Goal: Task Accomplishment & Management: Manage account settings

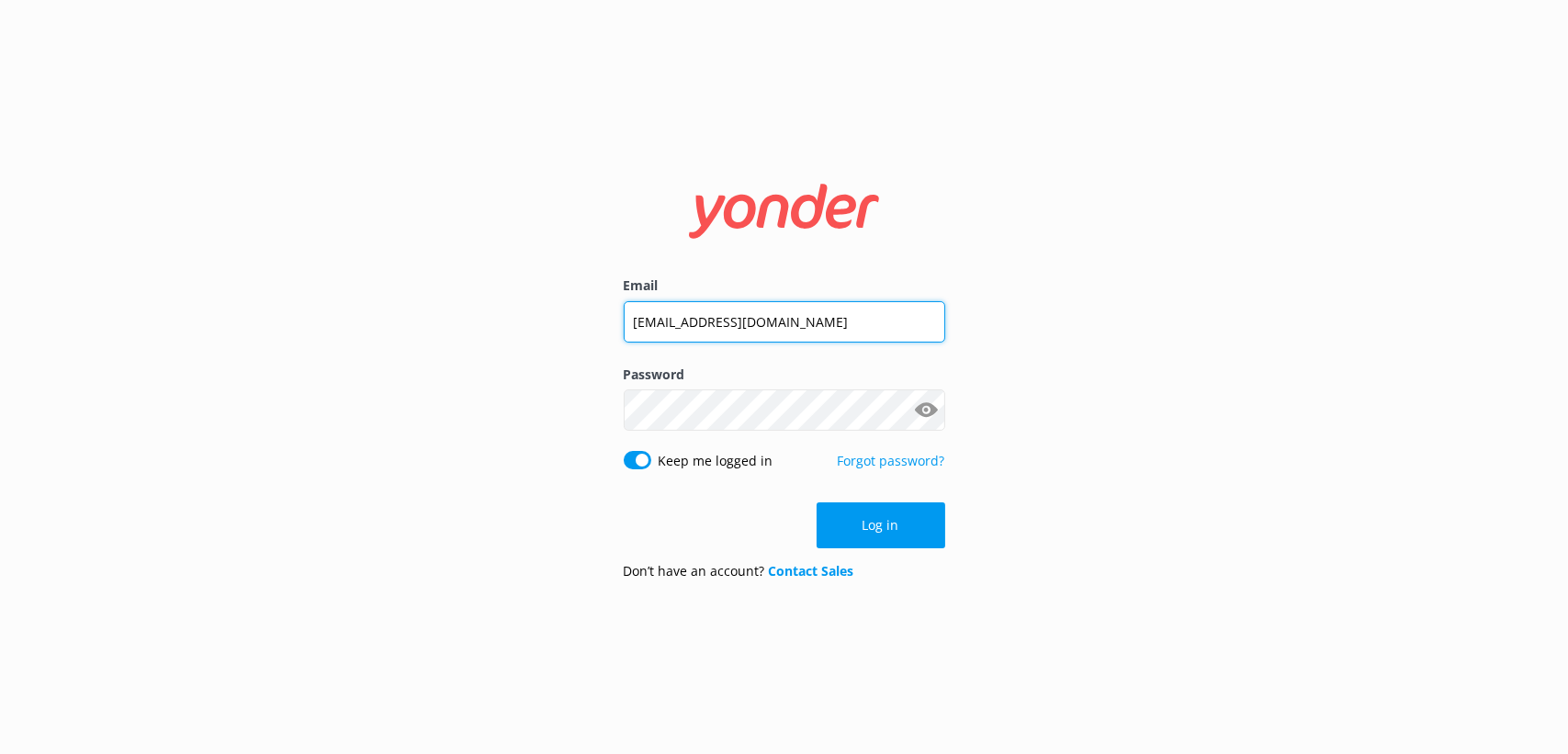
click at [773, 313] on input "[EMAIL_ADDRESS][DOMAIN_NAME]" at bounding box center [784, 321] width 321 height 41
type input "[EMAIL_ADDRESS][DOMAIN_NAME]"
click at [781, 322] on input "[EMAIL_ADDRESS][DOMAIN_NAME]" at bounding box center [784, 322] width 321 height 41
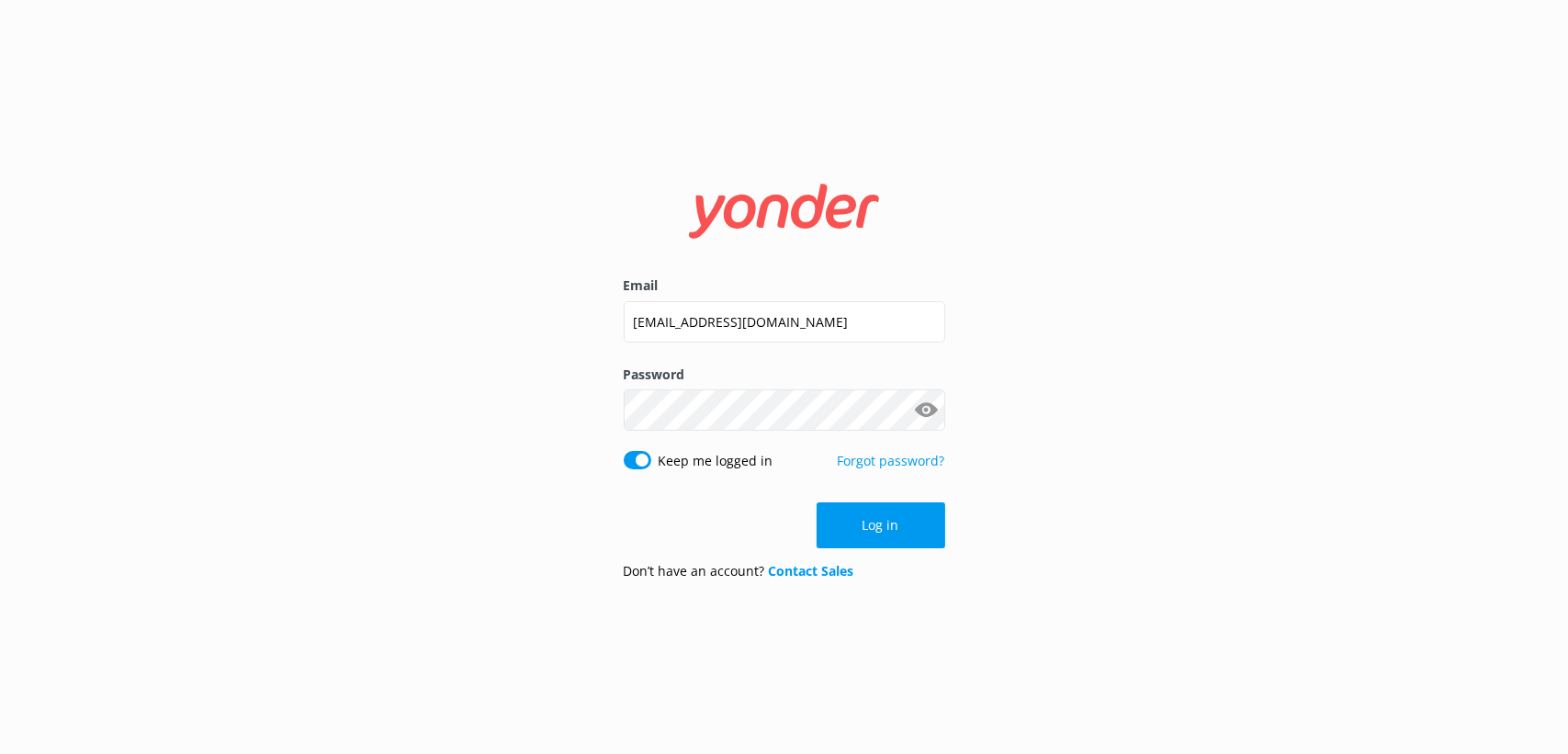
click at [636, 463] on input "Keep me logged in" at bounding box center [637, 460] width 28 height 18
checkbox input "false"
click at [732, 322] on input "[EMAIL_ADDRESS][DOMAIN_NAME]" at bounding box center [784, 321] width 321 height 41
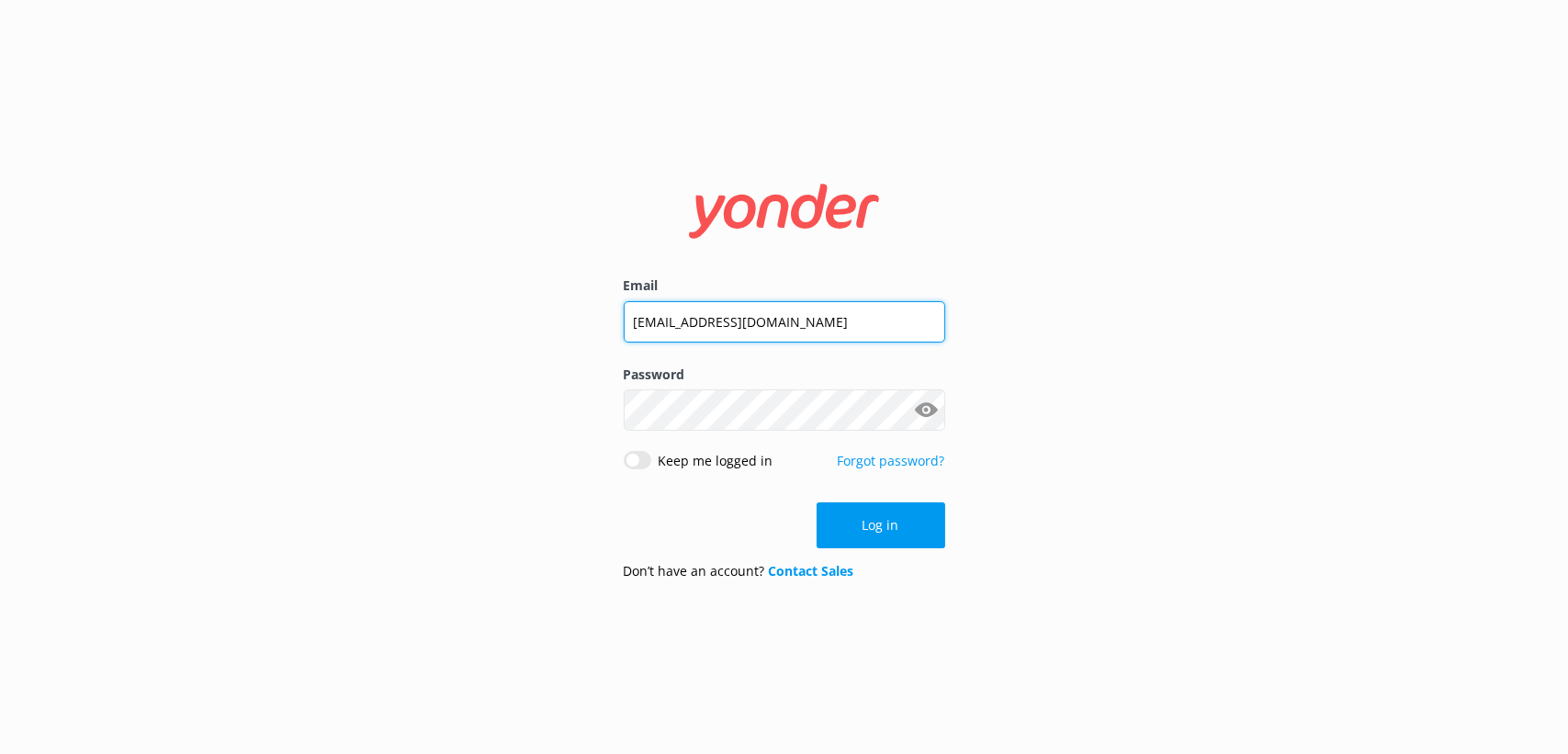
type input "j"
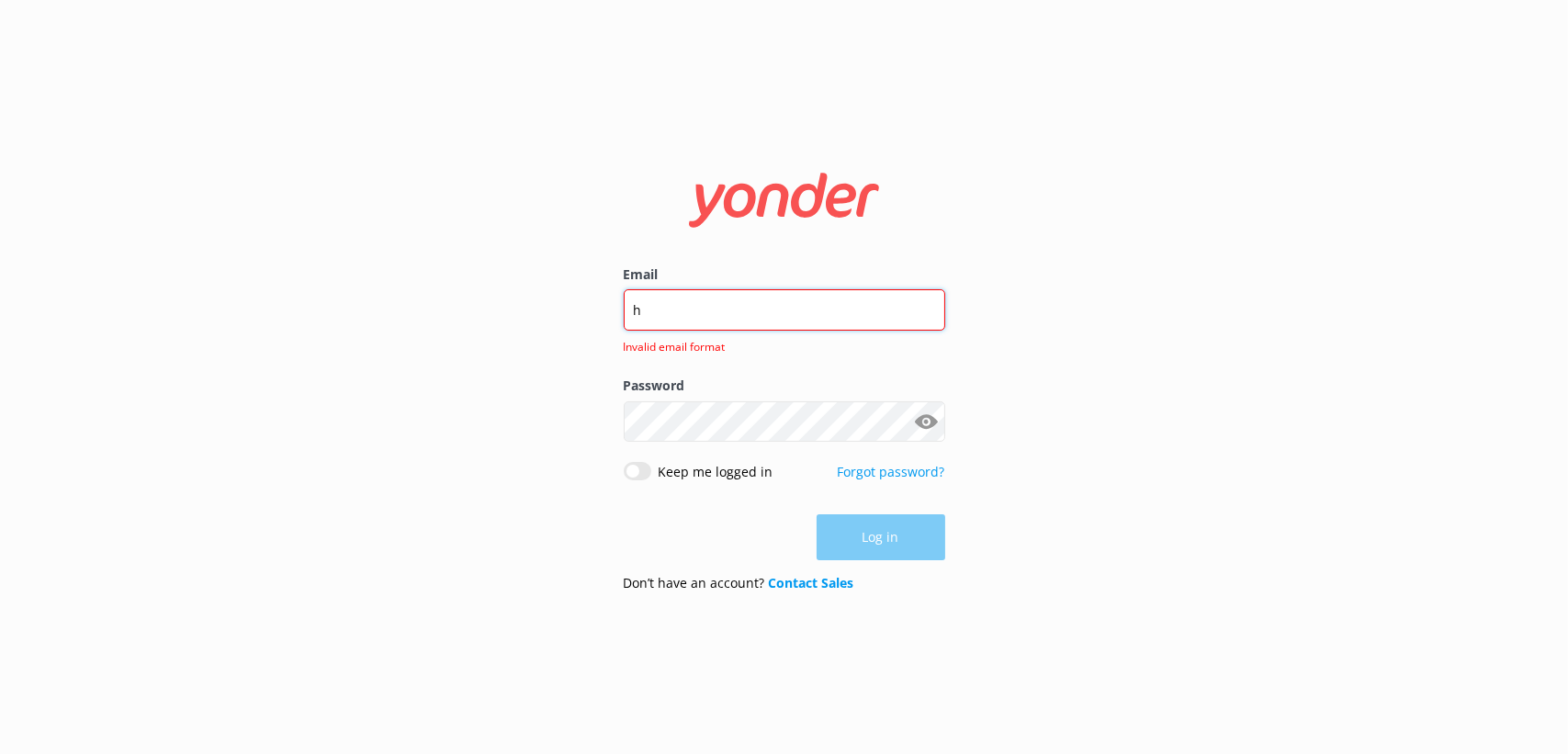
type input "[EMAIL_ADDRESS][PERSON_NAME][DOMAIN_NAME]"
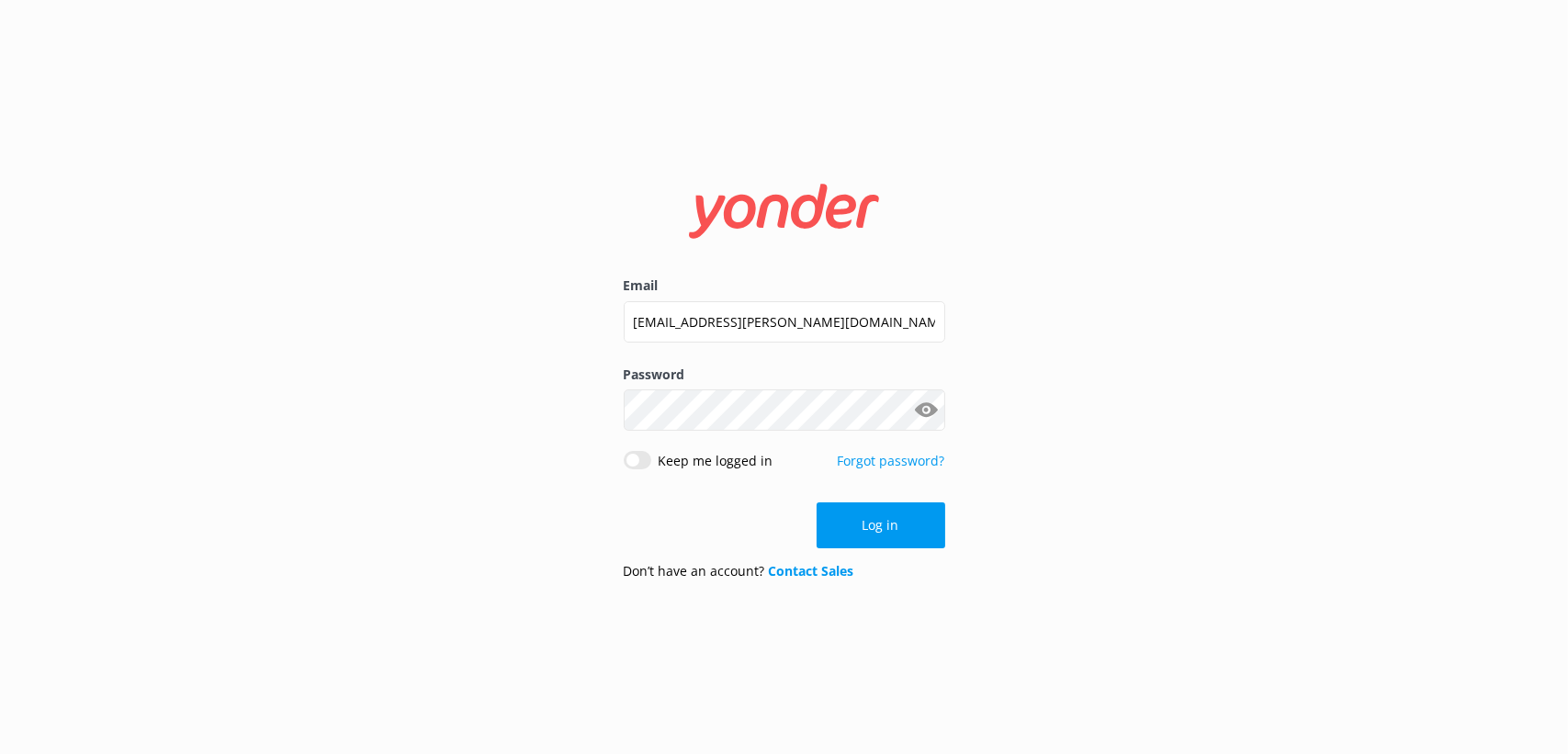
click at [923, 405] on button "Show password" at bounding box center [926, 410] width 36 height 36
click at [920, 406] on button "Show password" at bounding box center [926, 410] width 36 height 36
click button "Log in" at bounding box center [881, 525] width 128 height 46
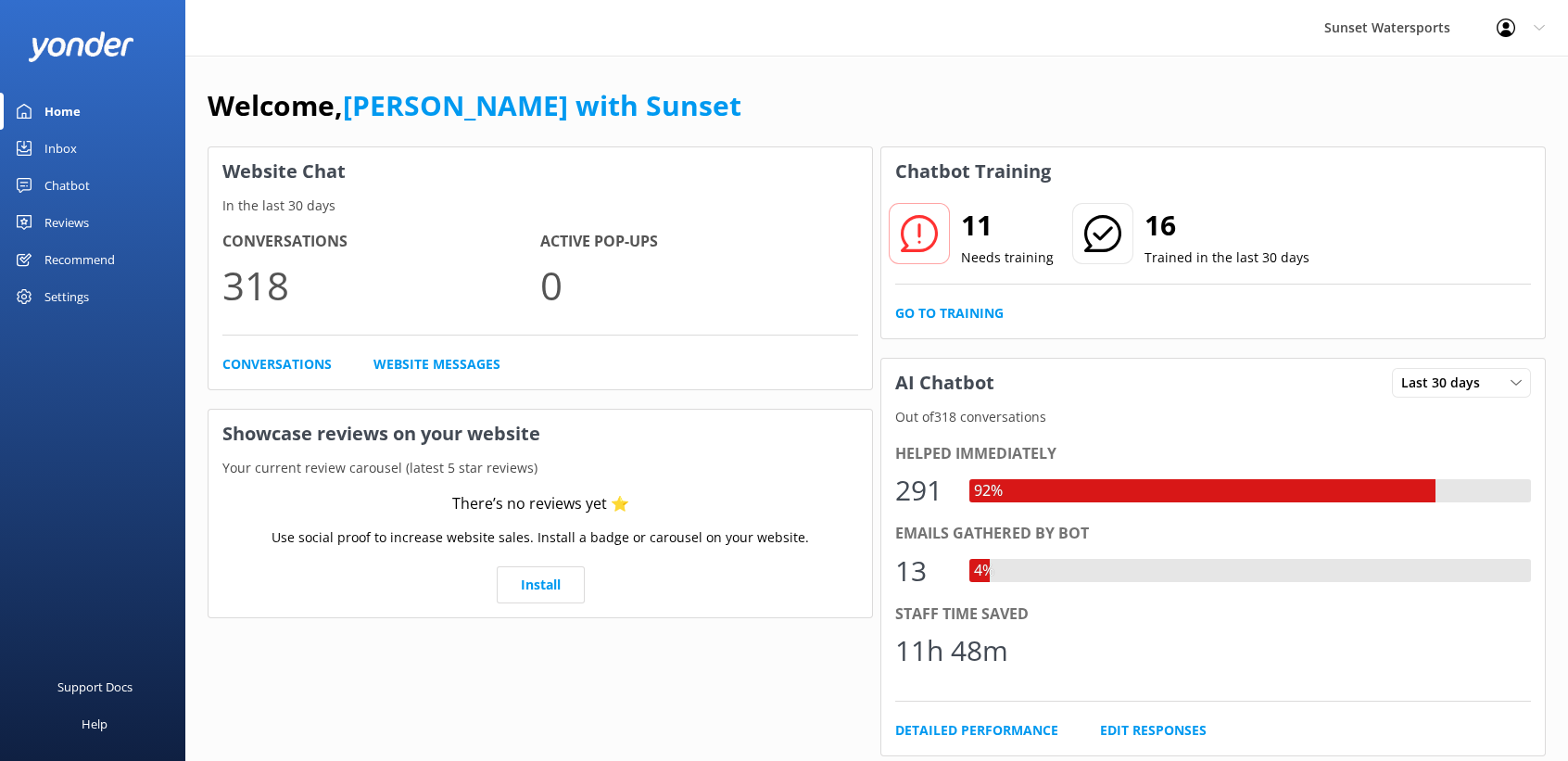
click at [85, 138] on link "Inbox" at bounding box center [93, 148] width 185 height 37
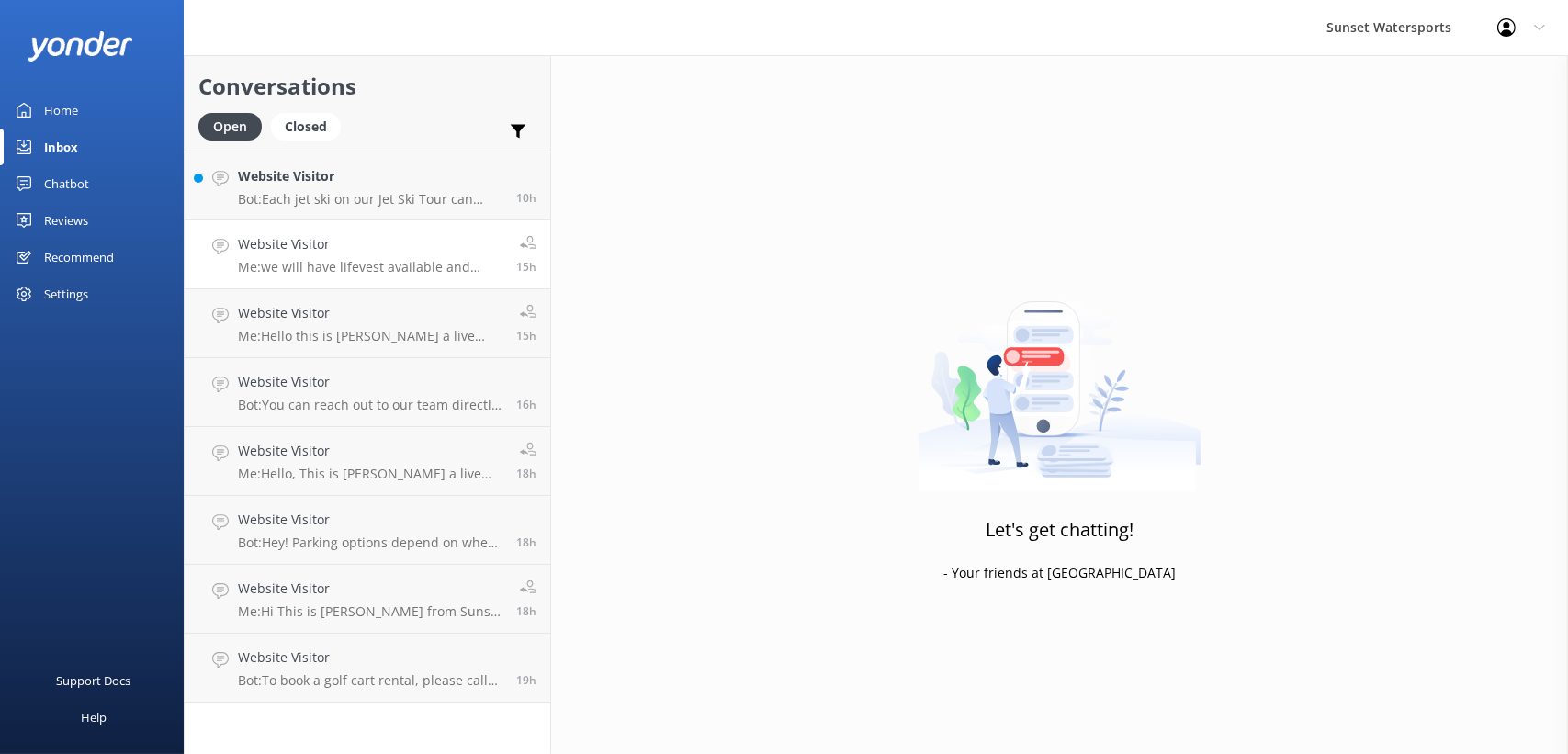
click at [355, 241] on h4 "Website Visitor" at bounding box center [370, 244] width 265 height 20
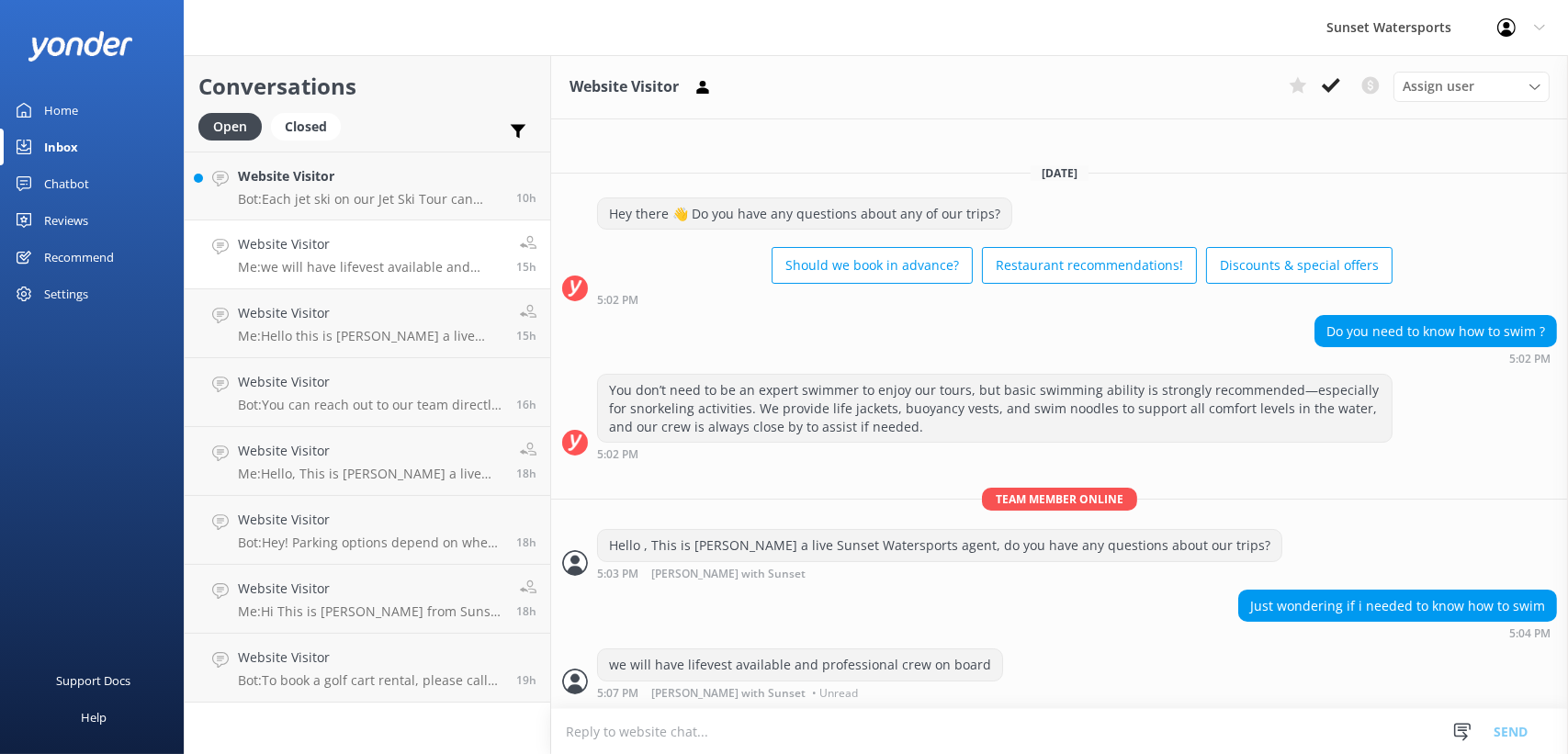
click at [73, 111] on div "Home" at bounding box center [61, 110] width 34 height 36
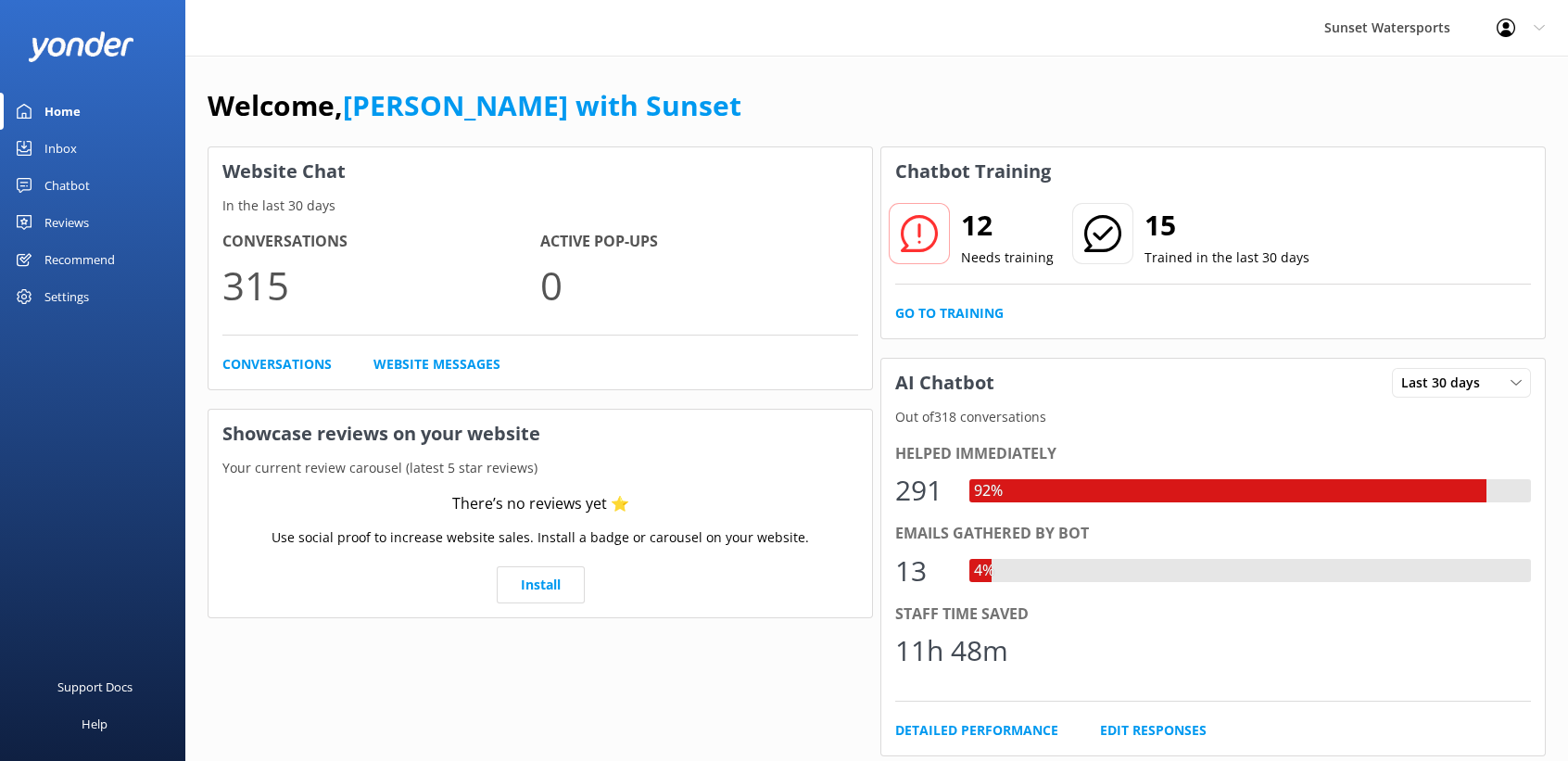
click at [35, 135] on link "Inbox" at bounding box center [93, 148] width 185 height 37
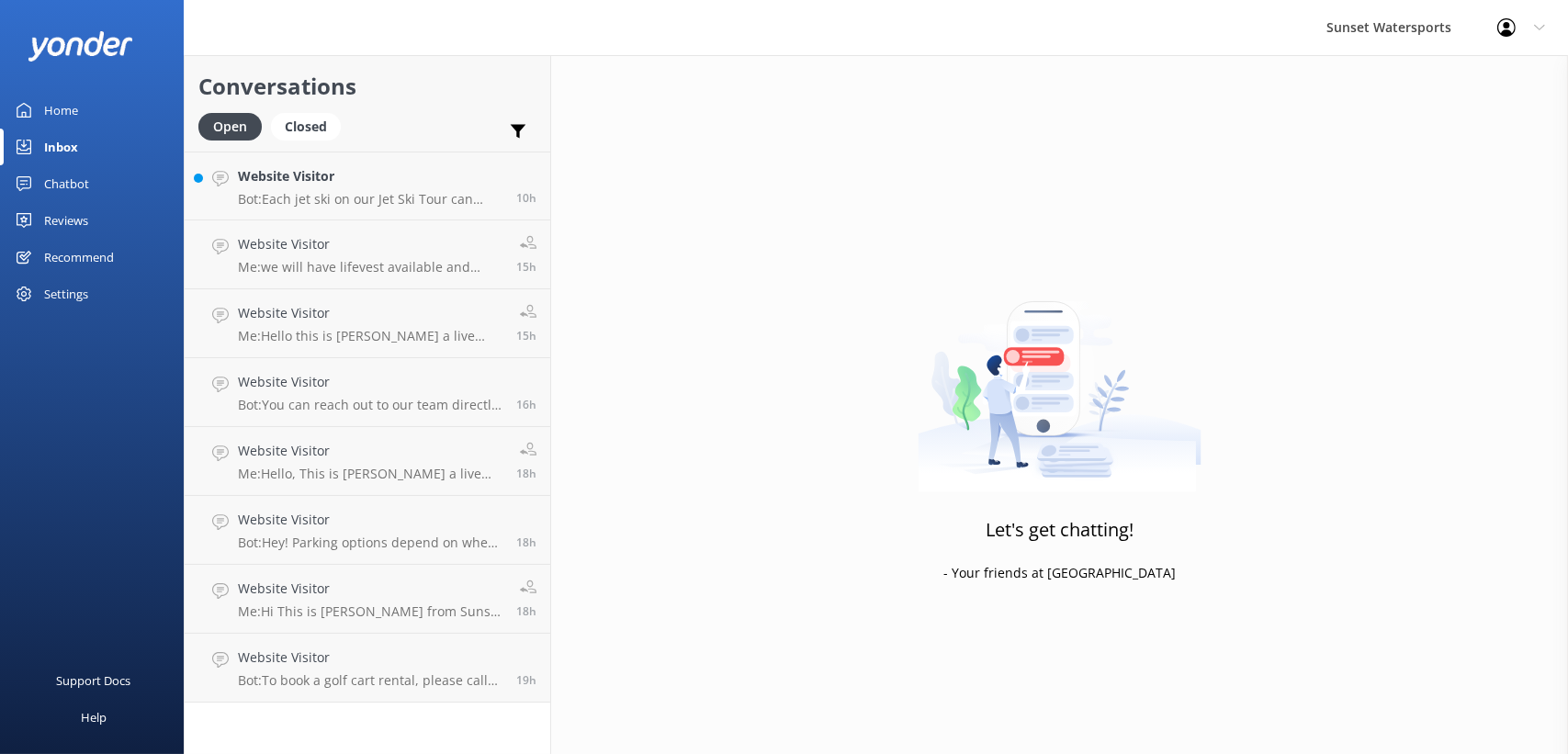
click at [38, 119] on link "Home" at bounding box center [92, 110] width 184 height 36
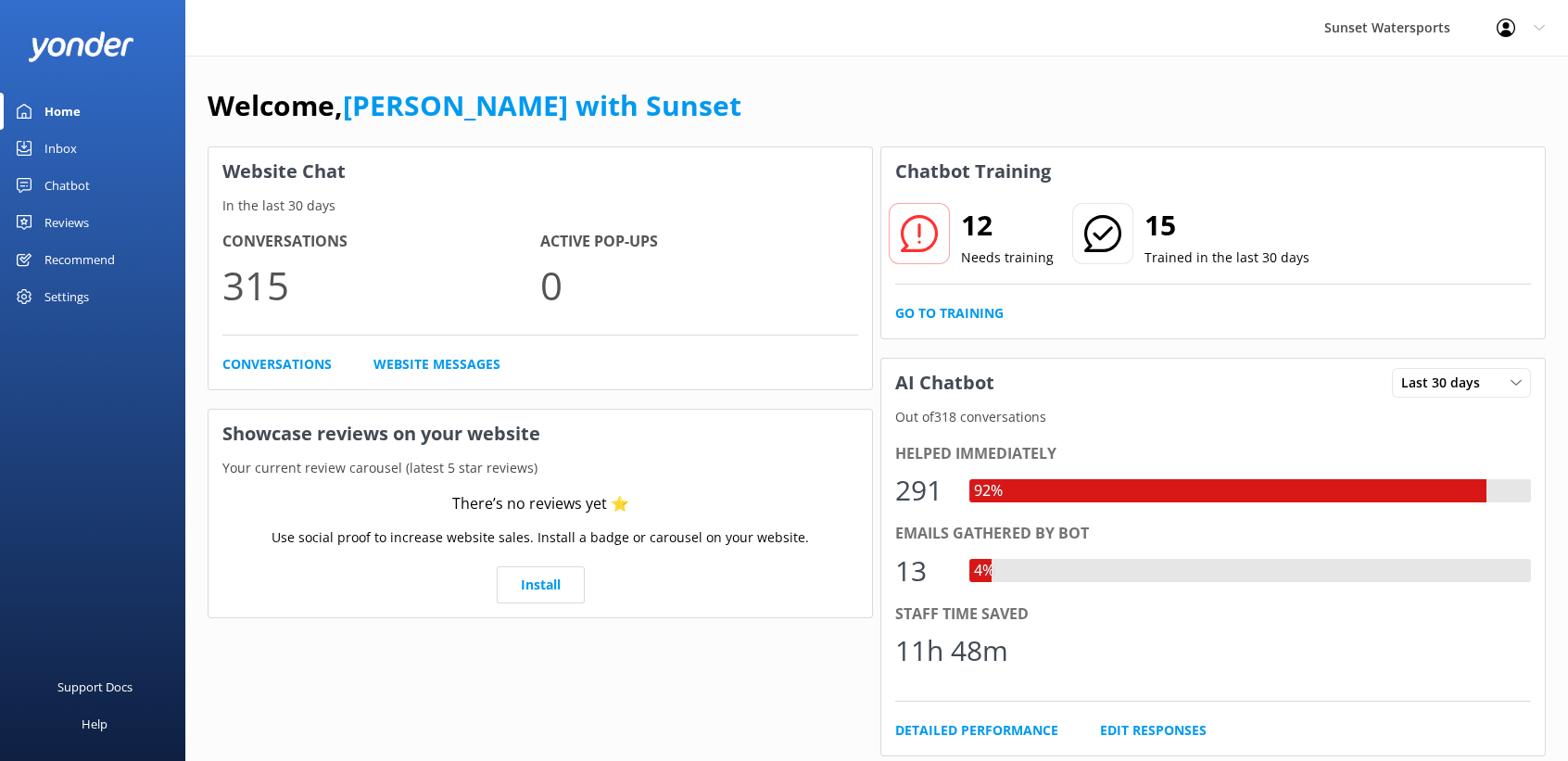
click at [58, 144] on div "Inbox" at bounding box center [61, 148] width 33 height 37
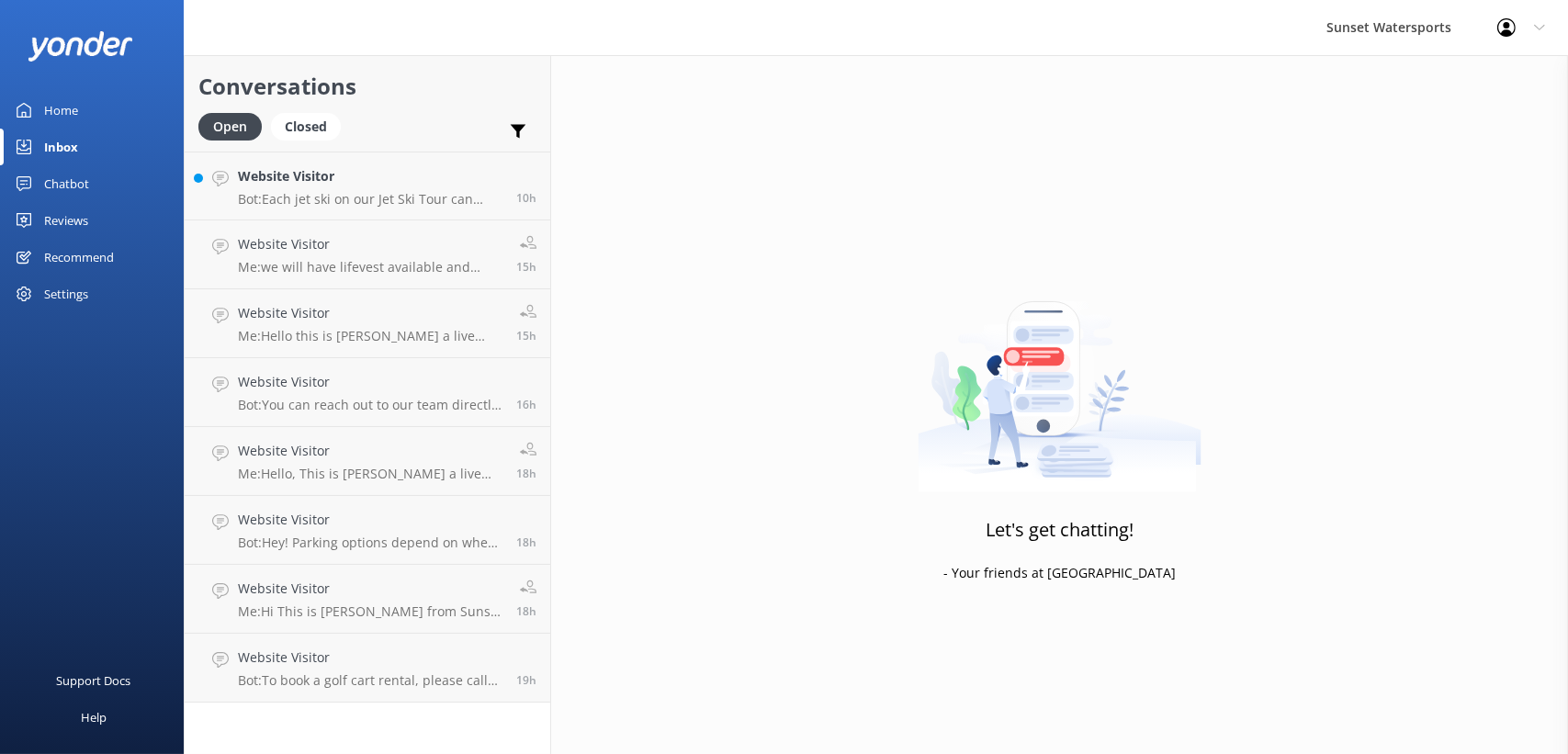
click at [54, 113] on div "Home" at bounding box center [61, 110] width 34 height 36
